Goal: Communication & Community: Answer question/provide support

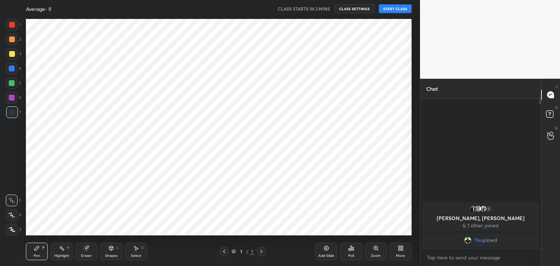
scroll to position [36224, 36053]
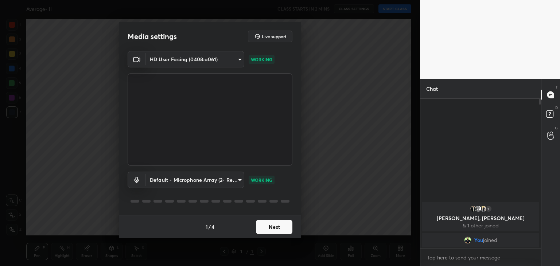
click at [267, 226] on button "Next" at bounding box center [274, 227] width 36 height 15
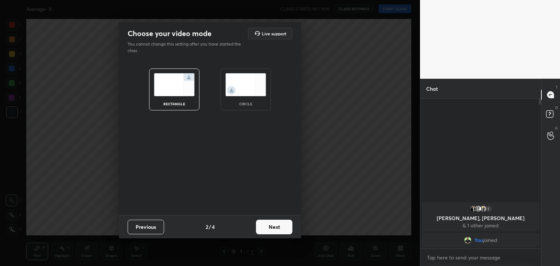
click at [243, 88] on img at bounding box center [245, 84] width 41 height 23
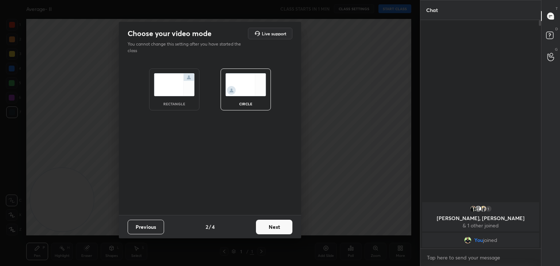
click at [281, 228] on button "Next" at bounding box center [274, 227] width 36 height 15
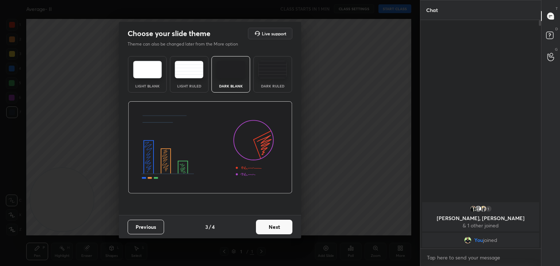
click at [278, 224] on button "Next" at bounding box center [274, 227] width 36 height 15
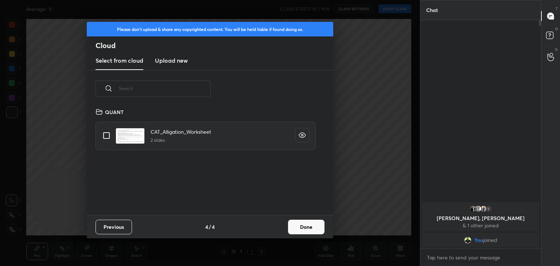
scroll to position [108, 234]
click at [312, 223] on button "Done" at bounding box center [306, 227] width 36 height 15
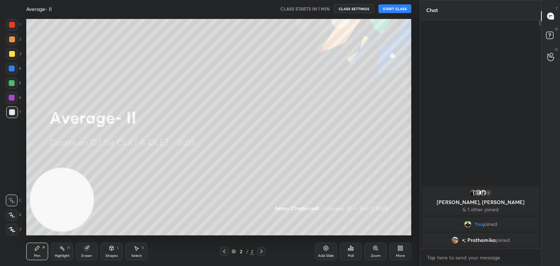
click at [389, 11] on button "START CLASS" at bounding box center [394, 8] width 33 height 9
click at [323, 8] on span "mute" at bounding box center [323, 8] width 10 height 5
click at [324, 8] on span "unmute" at bounding box center [323, 8] width 16 height 5
click at [90, 246] on div "Eraser" at bounding box center [87, 251] width 22 height 17
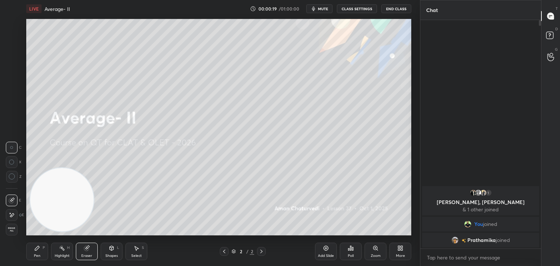
click at [13, 229] on span "Erase all" at bounding box center [11, 229] width 11 height 5
click at [34, 252] on div "Pen P" at bounding box center [37, 251] width 22 height 17
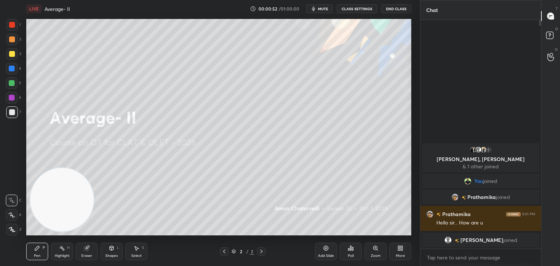
click at [90, 252] on div "Eraser" at bounding box center [87, 251] width 22 height 17
click at [13, 227] on span "Erase all" at bounding box center [11, 229] width 11 height 5
click at [31, 247] on div "Pen P" at bounding box center [37, 251] width 22 height 17
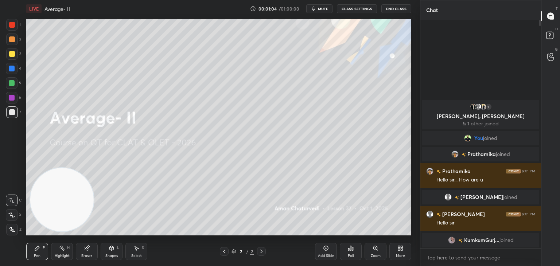
click at [13, 57] on div at bounding box center [12, 54] width 12 height 12
click at [12, 86] on div at bounding box center [12, 83] width 12 height 12
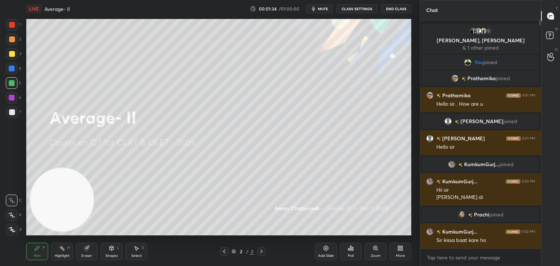
click at [92, 253] on div "Eraser" at bounding box center [87, 251] width 22 height 17
click at [15, 230] on span "Erase all" at bounding box center [11, 229] width 11 height 5
click at [26, 252] on div "Pen P" at bounding box center [37, 251] width 22 height 17
click at [17, 23] on div at bounding box center [12, 25] width 12 height 12
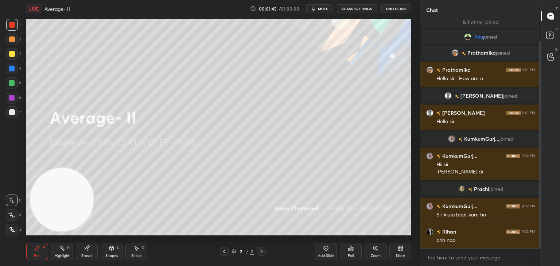
scroll to position [48, 0]
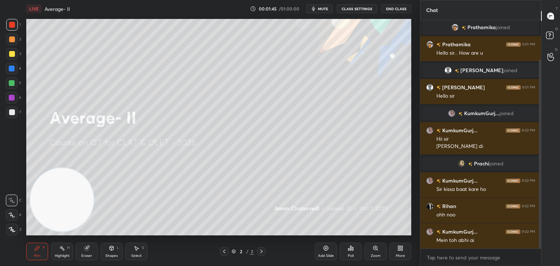
click at [83, 250] on div "Eraser" at bounding box center [87, 251] width 22 height 17
click at [17, 228] on span "Erase all" at bounding box center [11, 229] width 11 height 5
click at [32, 245] on div "Pen P" at bounding box center [37, 251] width 22 height 17
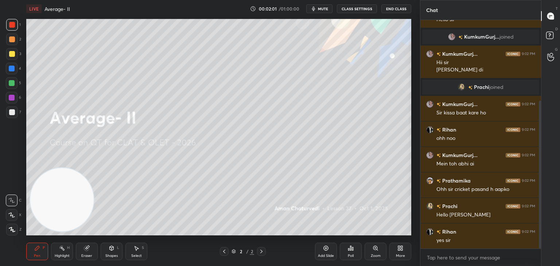
scroll to position [150, 0]
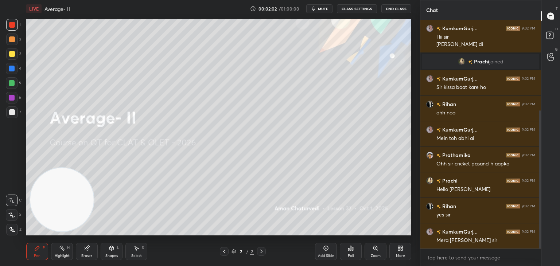
click at [12, 52] on div at bounding box center [12, 54] width 6 height 6
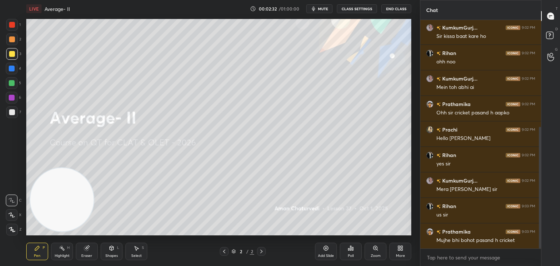
scroll to position [233, 0]
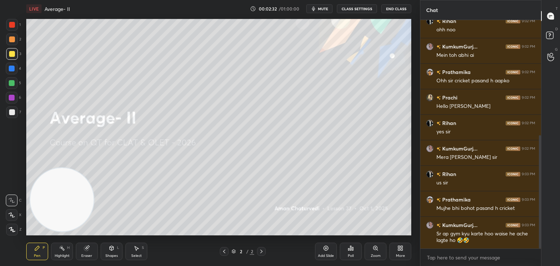
click at [87, 254] on div "Eraser" at bounding box center [86, 256] width 11 height 4
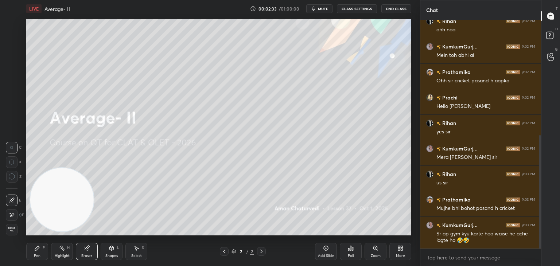
click at [11, 231] on span "Erase all" at bounding box center [11, 229] width 11 height 5
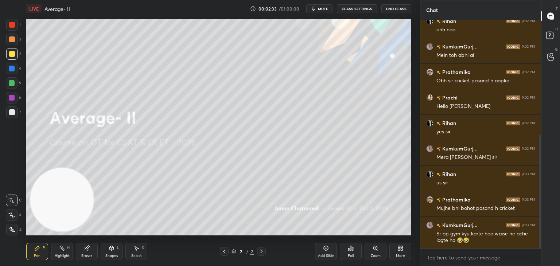
click at [43, 251] on div "Pen P" at bounding box center [37, 251] width 22 height 17
click at [11, 25] on div at bounding box center [12, 25] width 6 height 6
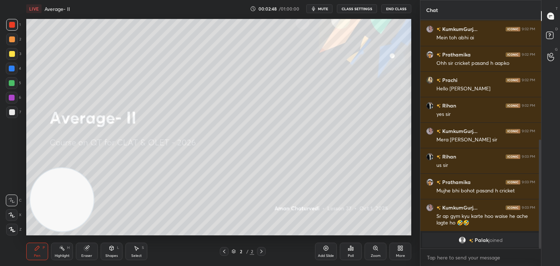
scroll to position [262, 0]
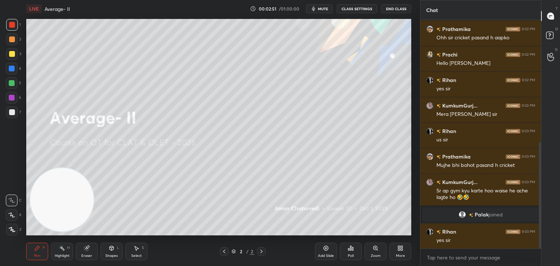
click at [13, 110] on div at bounding box center [12, 112] width 6 height 6
click at [12, 31] on div at bounding box center [12, 25] width 12 height 12
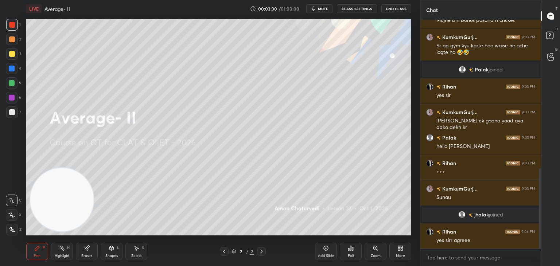
scroll to position [423, 0]
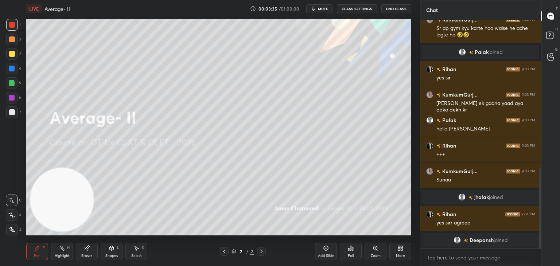
click at [90, 252] on div "Eraser" at bounding box center [87, 251] width 22 height 17
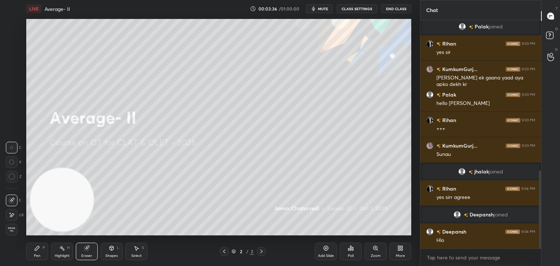
click at [20, 229] on div "E E Erase all" at bounding box center [15, 214] width 18 height 44
click at [16, 229] on span "Erase all" at bounding box center [11, 229] width 11 height 5
click at [39, 251] on icon at bounding box center [37, 248] width 6 height 6
click at [15, 48] on div "2" at bounding box center [13, 41] width 15 height 15
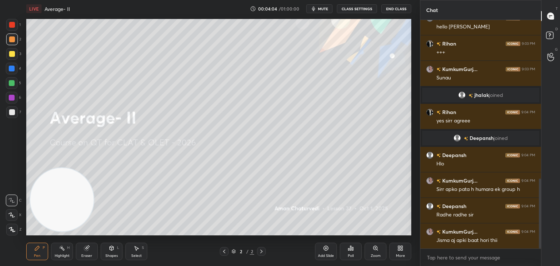
scroll to position [525, 0]
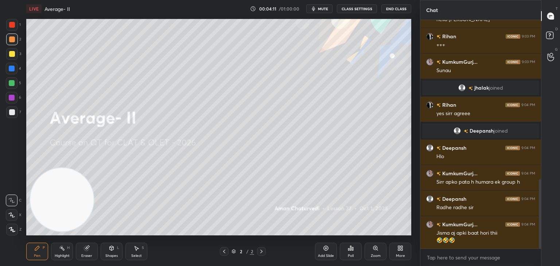
click at [85, 251] on div "Eraser" at bounding box center [87, 251] width 22 height 17
click at [16, 226] on div "Erase all" at bounding box center [12, 230] width 12 height 12
click at [41, 242] on div "Pen P Highlight H Eraser Shapes L Select S 2 / 2 Add Slide Poll Zoom More" at bounding box center [218, 251] width 385 height 29
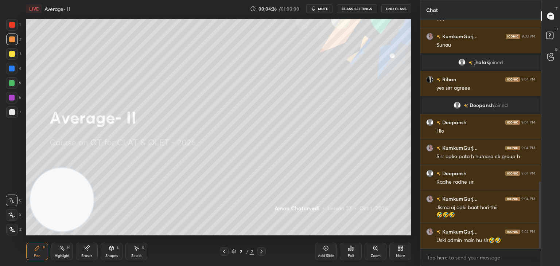
click at [401, 251] on icon at bounding box center [400, 248] width 6 height 6
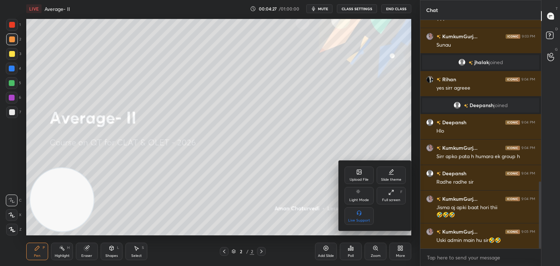
click at [360, 178] on div "Upload File" at bounding box center [358, 180] width 19 height 4
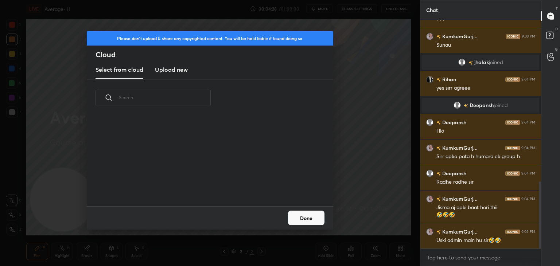
scroll to position [90, 234]
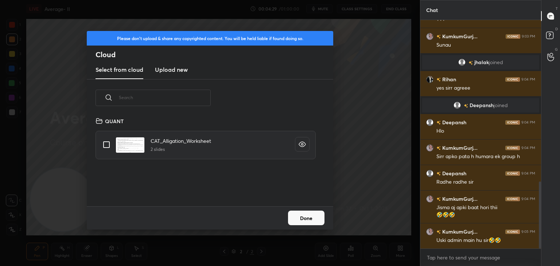
click at [169, 69] on h3 "Upload new" at bounding box center [171, 69] width 33 height 9
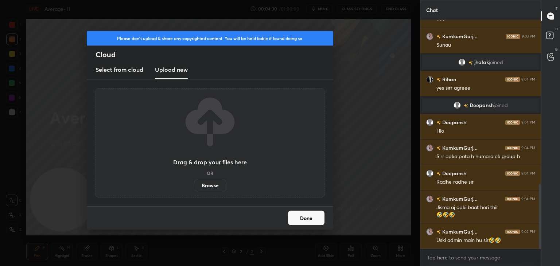
scroll to position [576, 0]
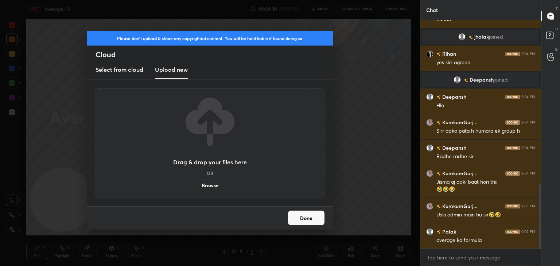
click at [208, 184] on label "Browse" at bounding box center [210, 186] width 32 height 12
click at [194, 184] on input "Browse" at bounding box center [194, 186] width 0 height 12
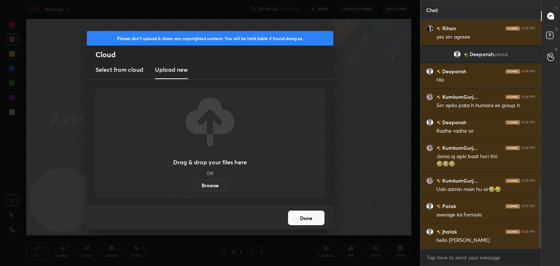
scroll to position [627, 0]
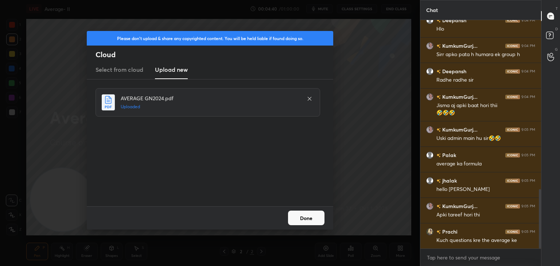
click at [311, 217] on button "Done" at bounding box center [306, 218] width 36 height 15
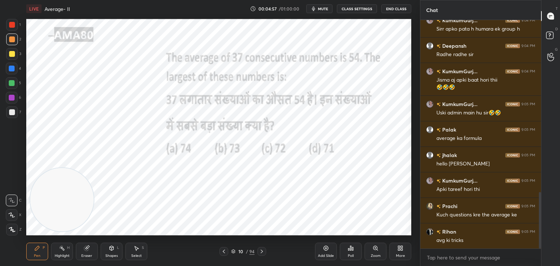
scroll to position [695, 0]
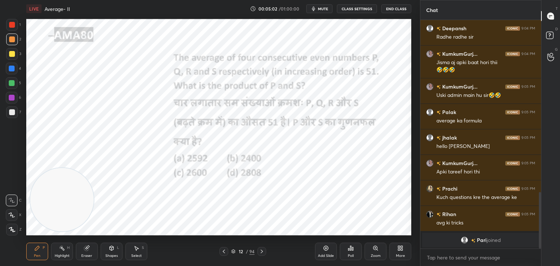
click at [12, 25] on div at bounding box center [12, 25] width 6 height 6
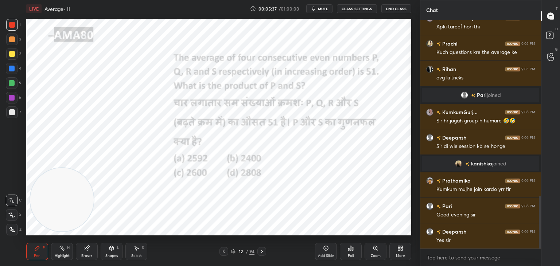
scroll to position [767, 0]
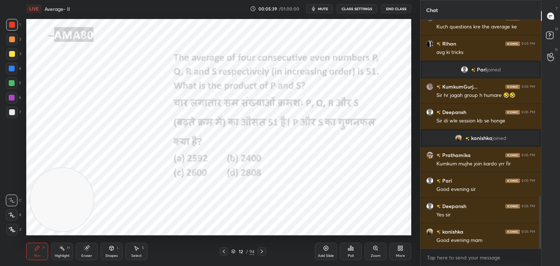
click at [83, 247] on div "Eraser" at bounding box center [87, 251] width 22 height 17
click at [12, 230] on span "Erase all" at bounding box center [11, 229] width 11 height 5
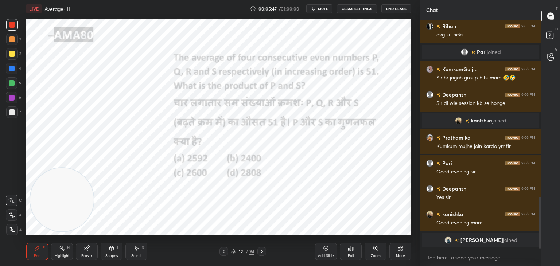
click at [89, 247] on icon at bounding box center [87, 248] width 4 height 4
click at [10, 230] on span "Erase all" at bounding box center [11, 229] width 11 height 5
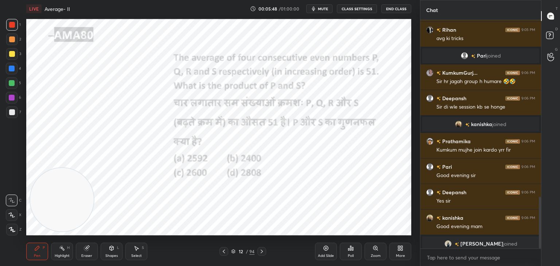
click at [38, 254] on div "Pen" at bounding box center [37, 256] width 7 height 4
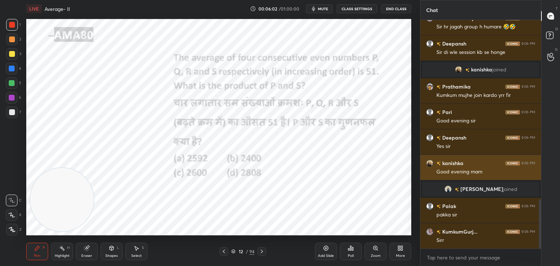
scroll to position [832, 0]
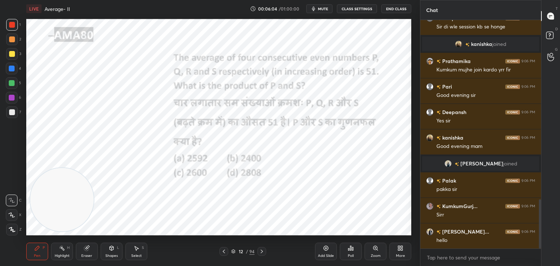
click at [12, 70] on div at bounding box center [12, 69] width 6 height 6
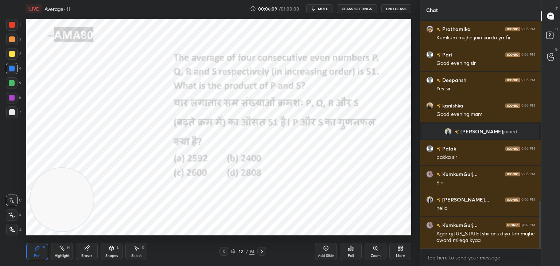
scroll to position [889, 0]
click at [89, 256] on div "Eraser" at bounding box center [86, 256] width 11 height 4
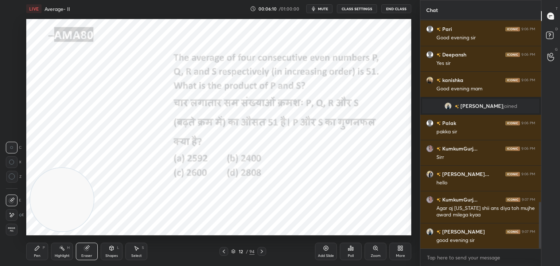
click at [12, 228] on span "Erase all" at bounding box center [11, 229] width 11 height 5
click at [31, 248] on div "Pen P" at bounding box center [37, 251] width 22 height 17
click at [86, 251] on div "Eraser" at bounding box center [87, 251] width 22 height 17
click at [13, 229] on span "Erase all" at bounding box center [11, 229] width 11 height 5
click at [35, 249] on icon at bounding box center [37, 248] width 4 height 4
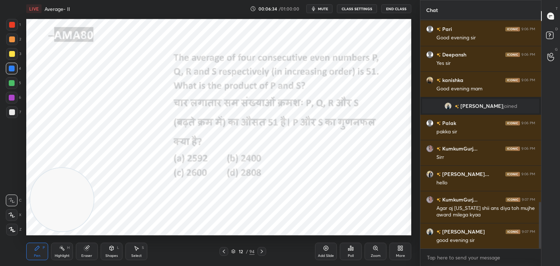
click at [86, 253] on div "Eraser" at bounding box center [87, 251] width 22 height 17
click at [13, 231] on span "Erase all" at bounding box center [11, 229] width 11 height 5
click at [39, 255] on div "Pen" at bounding box center [37, 256] width 7 height 4
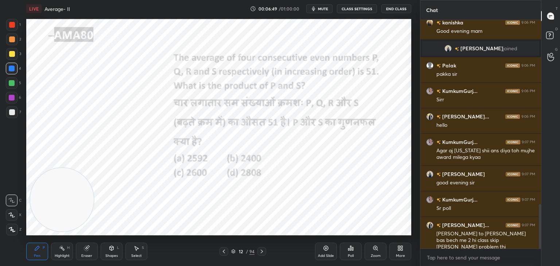
scroll to position [972, 0]
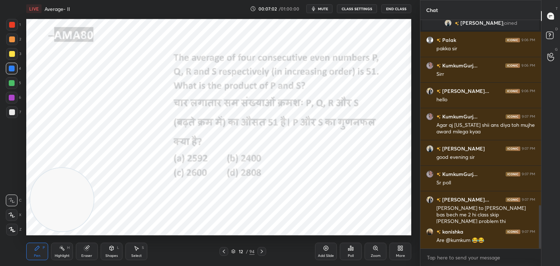
click at [355, 257] on div "Poll" at bounding box center [351, 251] width 22 height 17
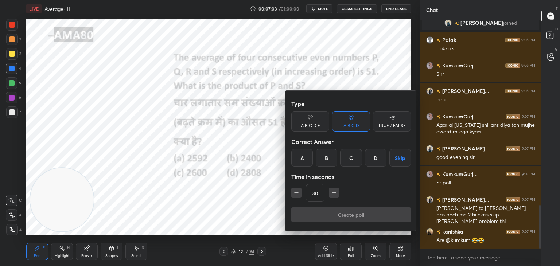
click at [249, 200] on div at bounding box center [280, 133] width 560 height 266
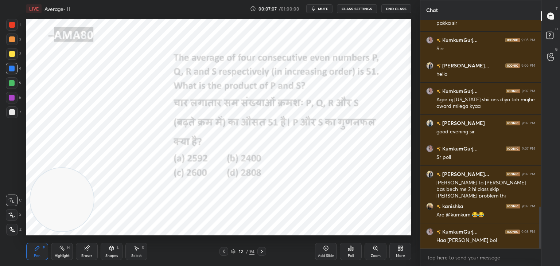
scroll to position [1023, 0]
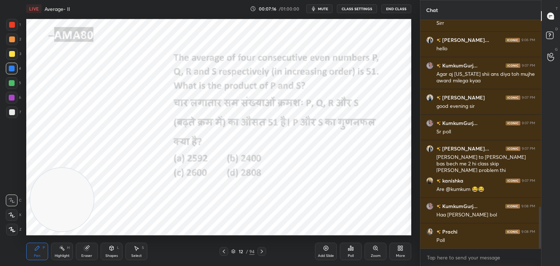
click at [350, 245] on div "Poll" at bounding box center [351, 251] width 22 height 17
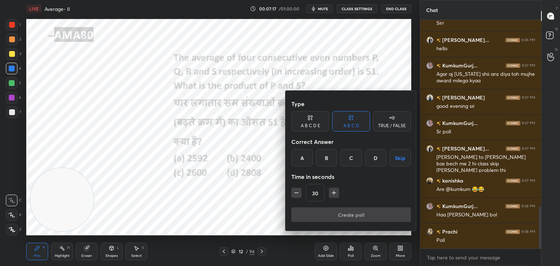
click at [310, 164] on div "A" at bounding box center [302, 157] width 22 height 17
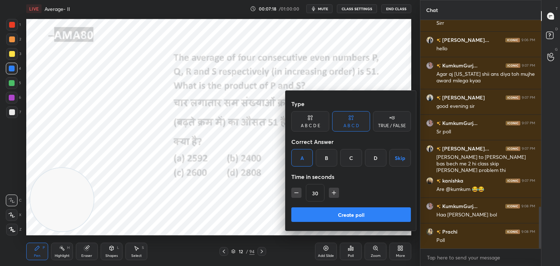
click at [316, 218] on button "Create poll" at bounding box center [351, 214] width 120 height 15
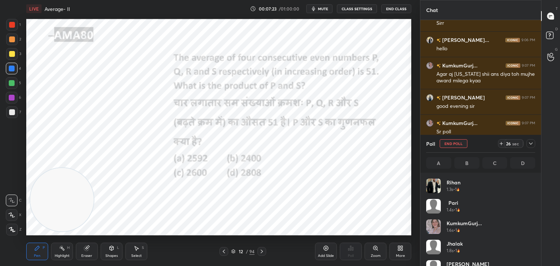
scroll to position [1087, 0]
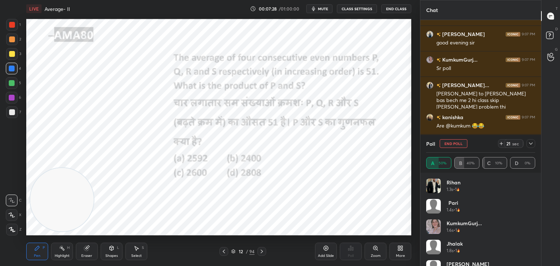
click at [86, 253] on div "Eraser" at bounding box center [87, 251] width 22 height 17
click at [16, 232] on span "Erase all" at bounding box center [11, 229] width 11 height 5
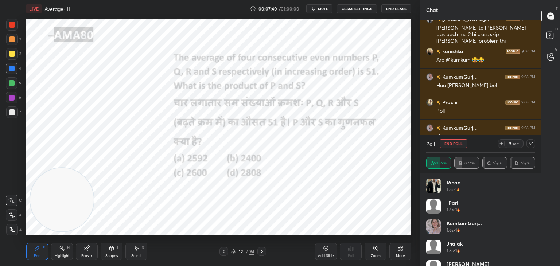
scroll to position [1178, 0]
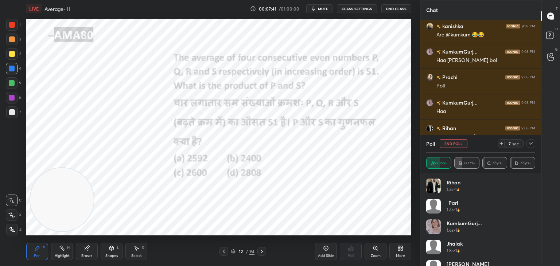
click at [324, 10] on span "mute" at bounding box center [323, 8] width 10 height 5
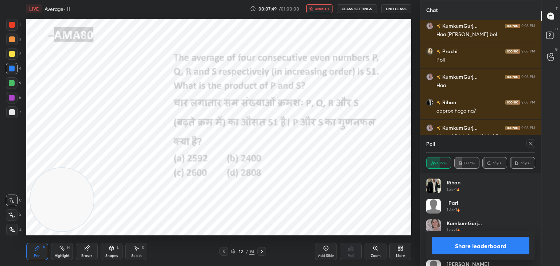
scroll to position [1189, 0]
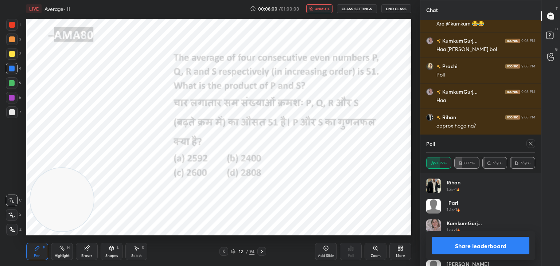
click at [317, 10] on span "unmute" at bounding box center [323, 8] width 16 height 5
click at [469, 243] on button "Share leaderboard" at bounding box center [480, 245] width 97 height 17
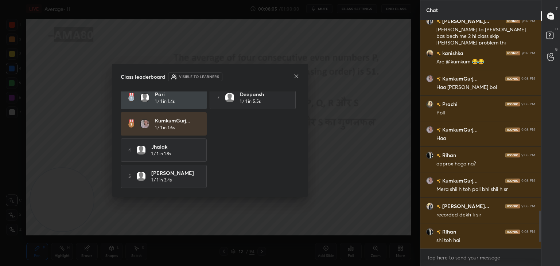
click at [294, 79] on div at bounding box center [296, 77] width 6 height 8
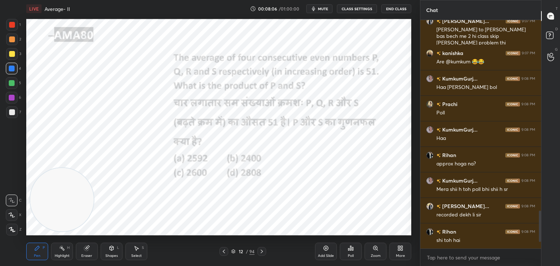
click at [12, 28] on div at bounding box center [12, 25] width 12 height 12
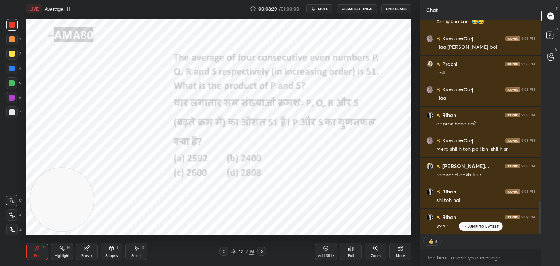
click at [481, 222] on div "yy sir" at bounding box center [485, 225] width 99 height 9
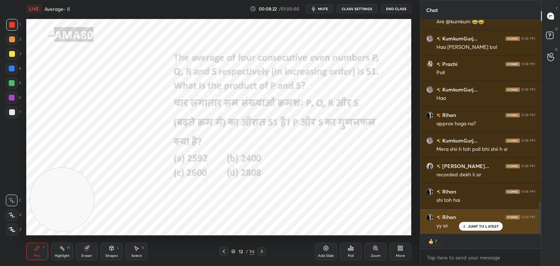
click at [479, 220] on div "Rihan 9:09 PM" at bounding box center [480, 217] width 109 height 8
click at [480, 224] on p "JUMP TO LATEST" at bounding box center [483, 226] width 31 height 4
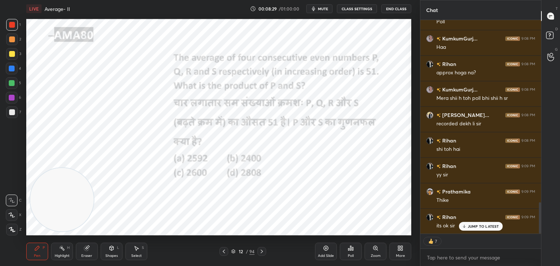
click at [468, 225] on p "JUMP TO LATEST" at bounding box center [483, 226] width 31 height 4
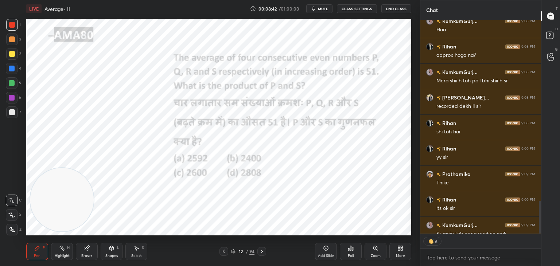
click at [87, 254] on div "Eraser" at bounding box center [86, 256] width 11 height 4
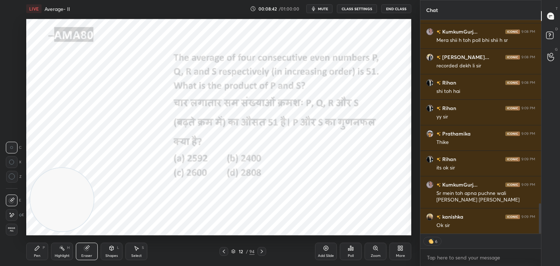
click at [10, 229] on span "Erase all" at bounding box center [11, 229] width 11 height 5
click at [39, 250] on icon at bounding box center [37, 248] width 6 height 6
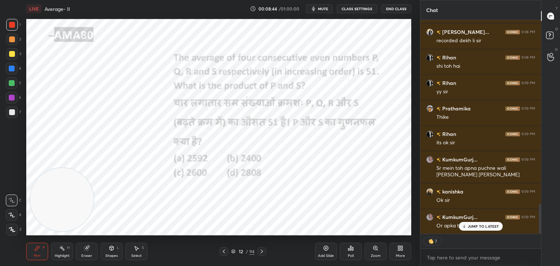
click at [484, 226] on p "JUMP TO LATEST" at bounding box center [483, 226] width 31 height 4
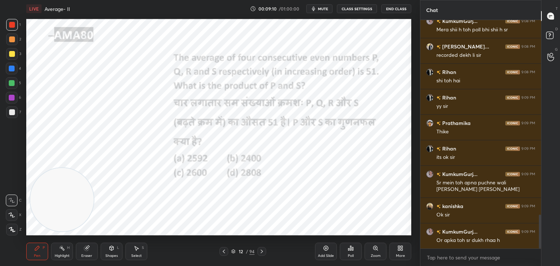
click at [108, 248] on div "Shapes L" at bounding box center [112, 251] width 22 height 17
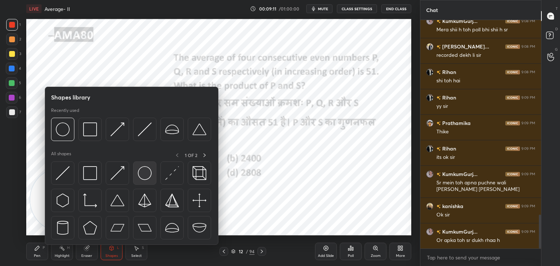
click at [144, 176] on img at bounding box center [145, 173] width 14 height 14
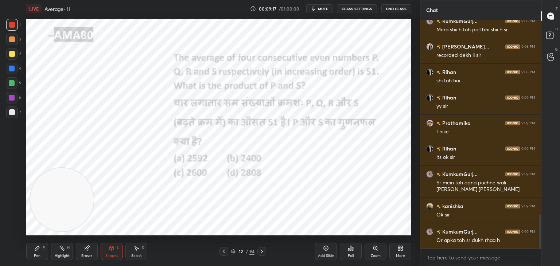
click at [44, 254] on div "Pen P" at bounding box center [37, 251] width 22 height 17
click at [112, 254] on div "Shapes" at bounding box center [111, 256] width 12 height 4
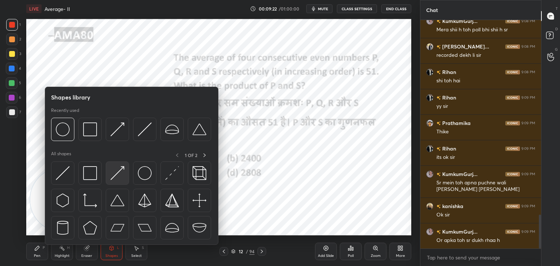
click at [114, 180] on div at bounding box center [117, 172] width 23 height 23
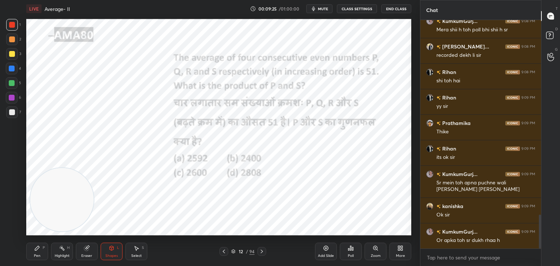
click at [40, 249] on icon at bounding box center [37, 248] width 6 height 6
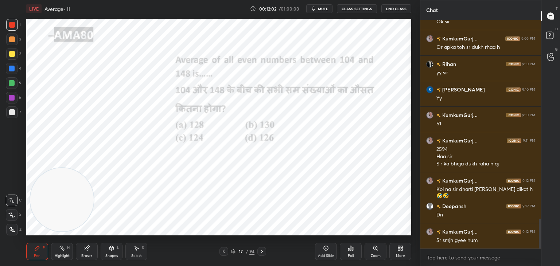
scroll to position [1529, 0]
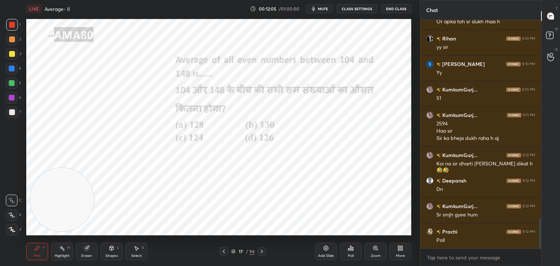
click at [352, 250] on icon at bounding box center [352, 248] width 1 height 3
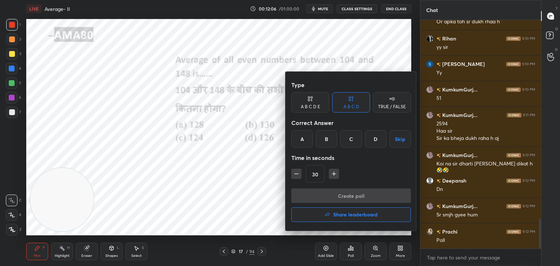
click at [377, 139] on div "D" at bounding box center [376, 138] width 22 height 17
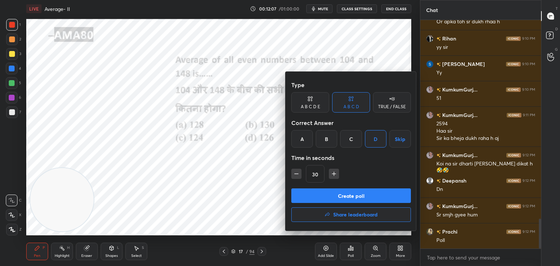
click at [364, 198] on button "Create poll" at bounding box center [351, 195] width 120 height 15
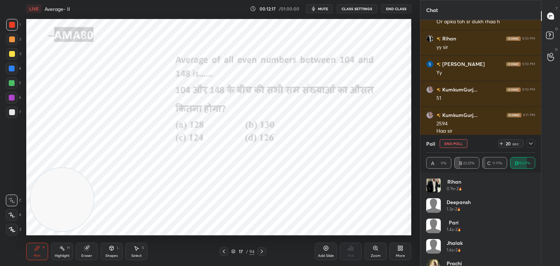
scroll to position [0, 0]
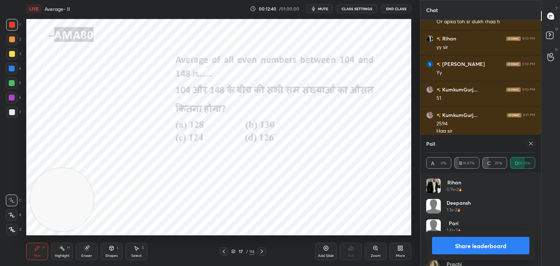
click at [484, 244] on button "Share leaderboard" at bounding box center [480, 245] width 97 height 17
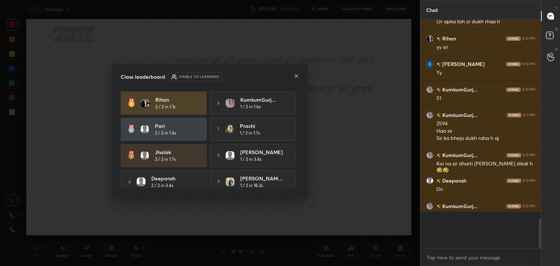
scroll to position [2, 2]
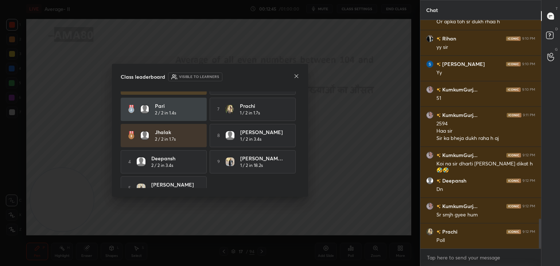
click at [294, 80] on div at bounding box center [296, 77] width 6 height 8
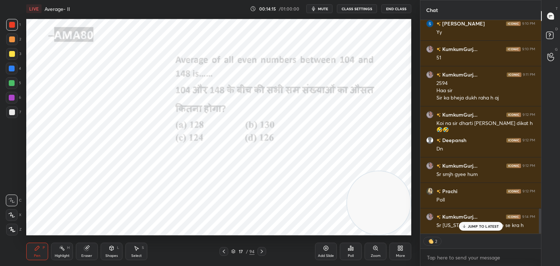
scroll to position [1595, 0]
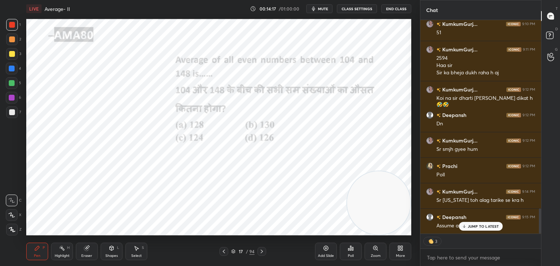
click at [468, 229] on div "JUMP TO LATEST" at bounding box center [480, 226] width 44 height 9
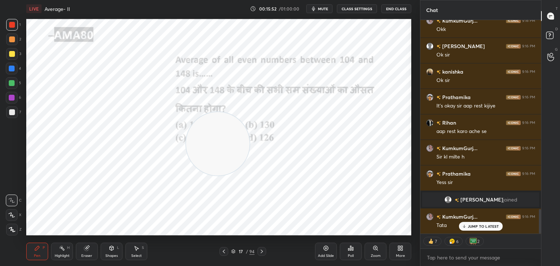
scroll to position [1662, 0]
click at [393, 12] on button "End Class" at bounding box center [396, 8] width 30 height 9
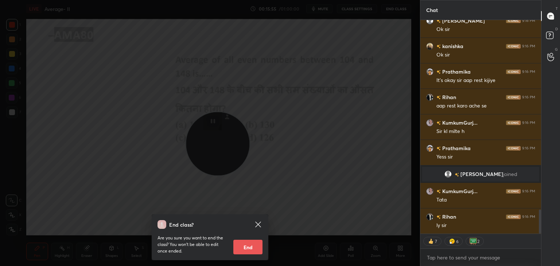
scroll to position [1713, 0]
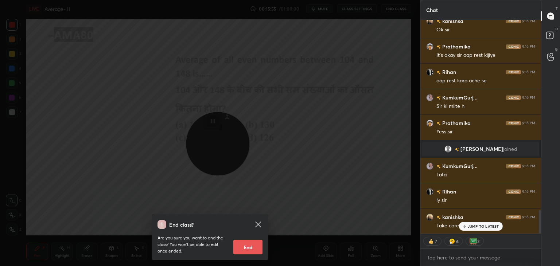
click at [257, 226] on icon at bounding box center [257, 224] width 5 height 5
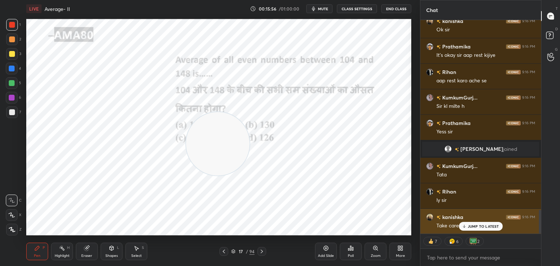
click at [485, 228] on p "JUMP TO LATEST" at bounding box center [483, 226] width 31 height 4
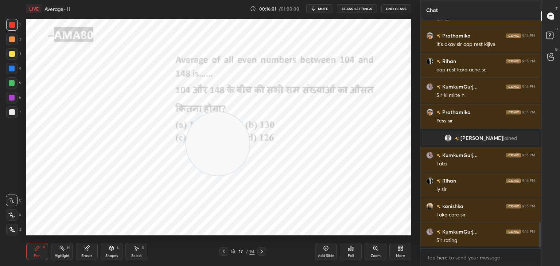
scroll to position [226, 118]
click at [394, 9] on button "End Class" at bounding box center [396, 8] width 30 height 9
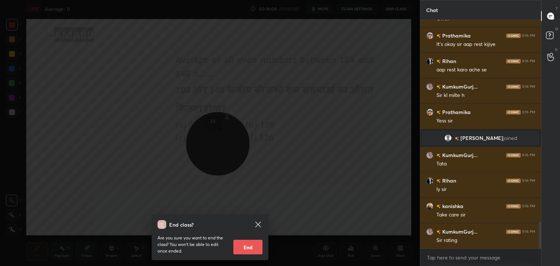
click at [250, 248] on button "End" at bounding box center [247, 247] width 29 height 15
type textarea "x"
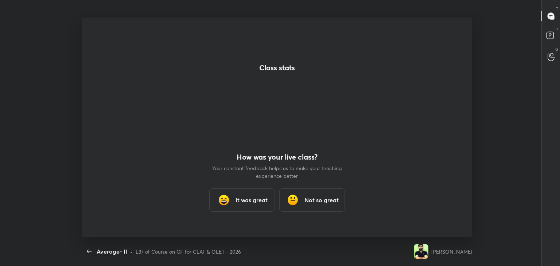
scroll to position [36224, 35973]
